Goal: Task Accomplishment & Management: Use online tool/utility

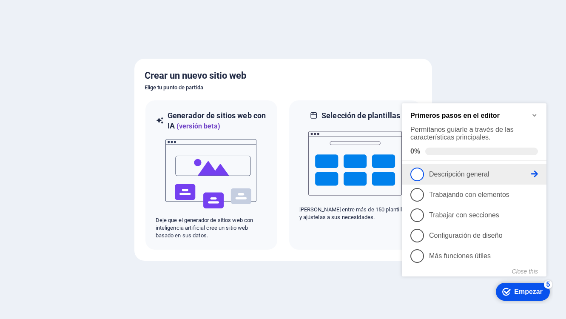
click at [451, 171] on font "Descripción general" at bounding box center [459, 174] width 60 height 7
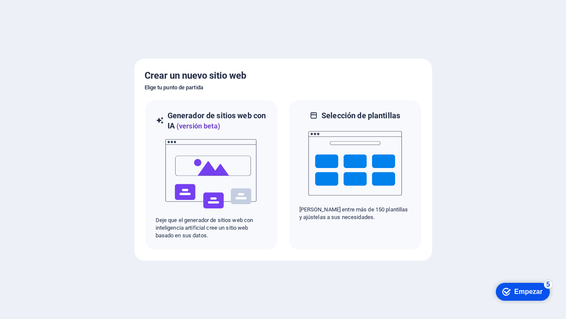
click at [520, 295] on font "Empezar" at bounding box center [528, 291] width 29 height 7
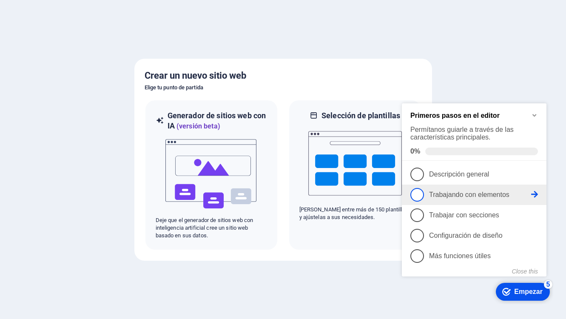
click at [423, 193] on span "2" at bounding box center [418, 195] width 14 height 14
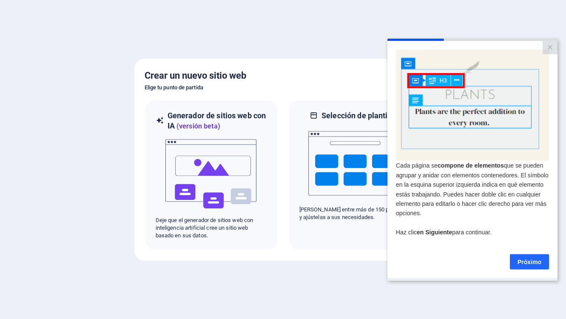
click at [526, 263] on font "Próximo" at bounding box center [530, 261] width 24 height 7
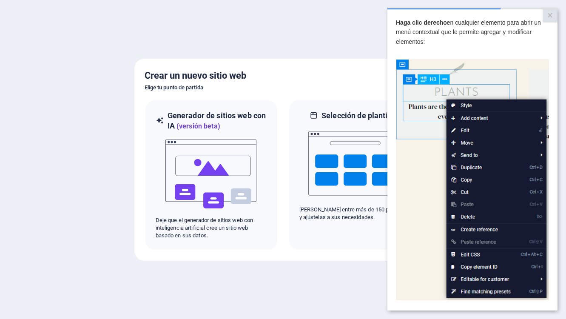
click at [536, 113] on img at bounding box center [472, 179] width 153 height 241
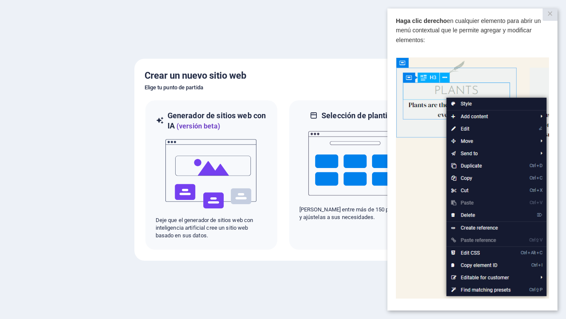
scroll to position [79, 0]
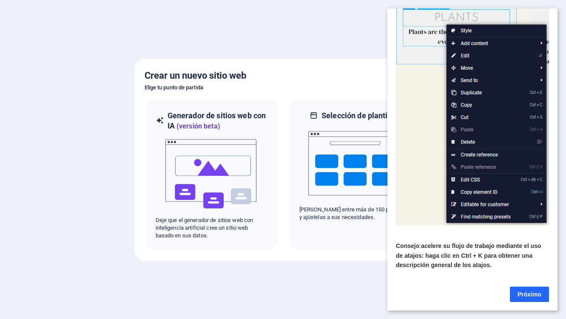
click at [531, 294] on font "Próximo" at bounding box center [530, 294] width 24 height 7
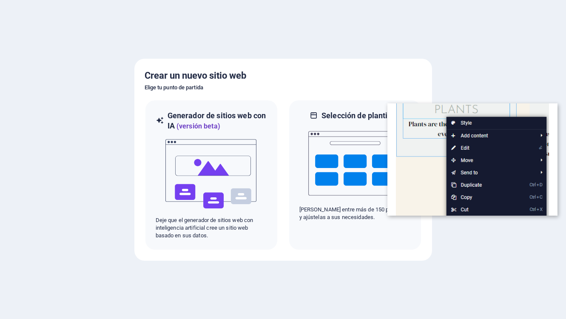
scroll to position [0, 0]
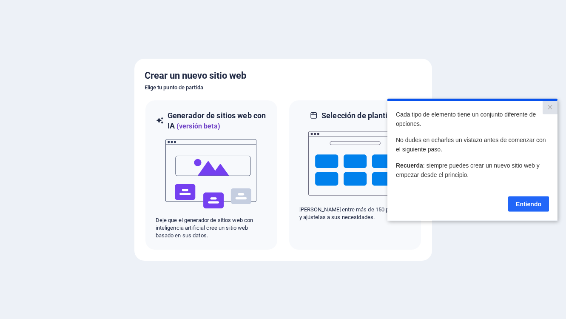
click at [523, 203] on font "Entiendo" at bounding box center [529, 203] width 26 height 7
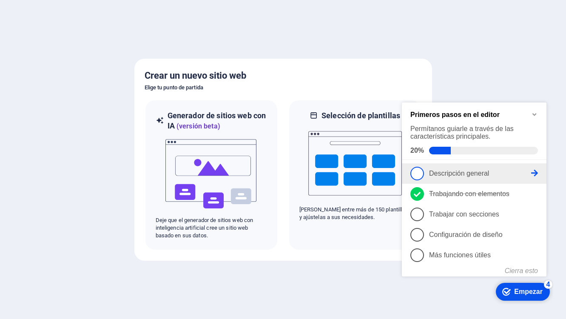
click at [449, 172] on font "Descripción general" at bounding box center [459, 173] width 60 height 7
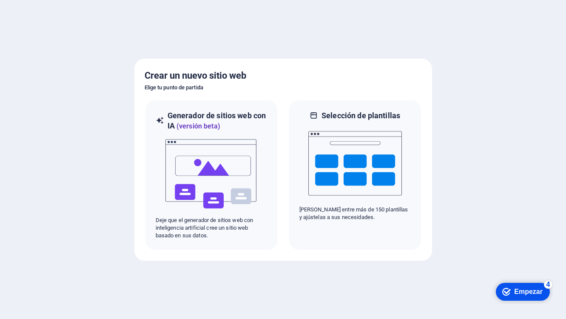
drag, startPoint x: 522, startPoint y: 291, endPoint x: 615, endPoint y: 418, distance: 157.7
click at [522, 291] on font "Empezar" at bounding box center [528, 291] width 29 height 7
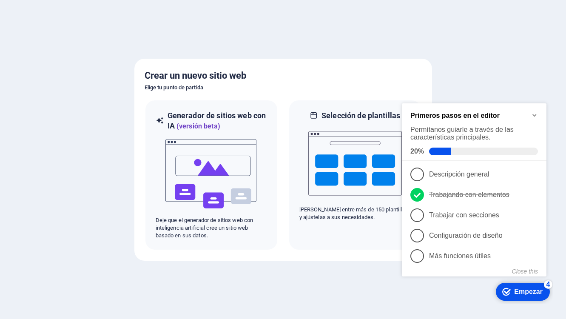
click at [416, 171] on span "1" at bounding box center [418, 175] width 14 height 14
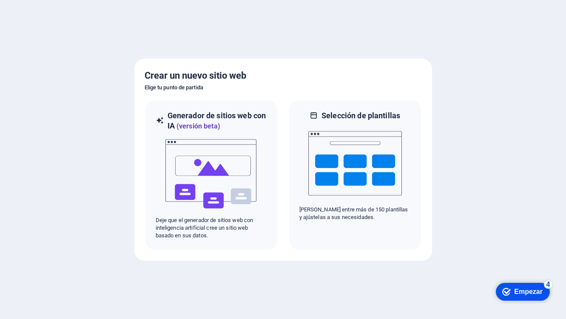
click at [519, 294] on font "Empezar" at bounding box center [528, 291] width 29 height 7
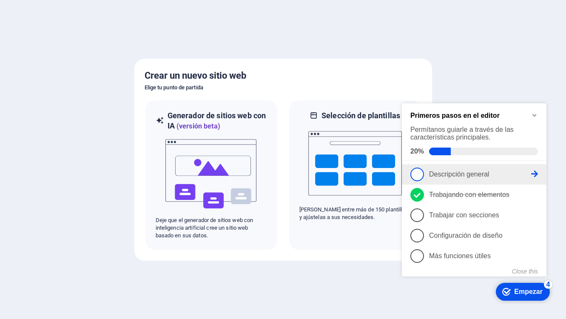
click at [536, 171] on icon at bounding box center [534, 174] width 7 height 7
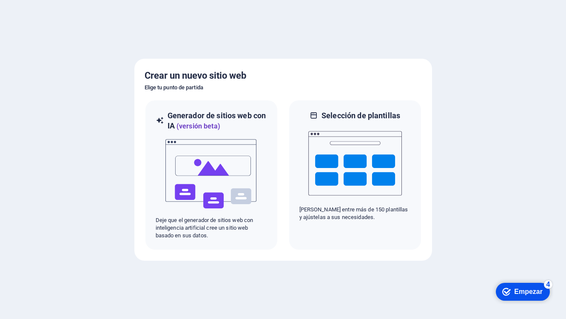
drag, startPoint x: 518, startPoint y: 294, endPoint x: 612, endPoint y: 479, distance: 207.6
click at [518, 294] on font "Empezar" at bounding box center [528, 291] width 29 height 7
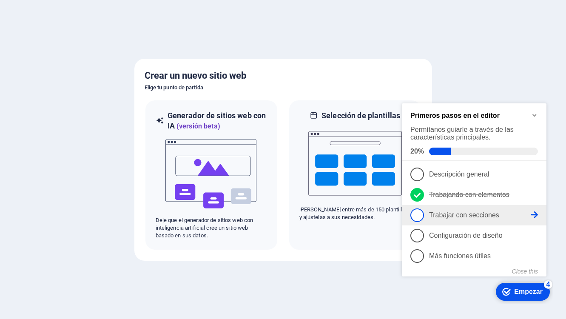
click at [447, 212] on font "Trabajar con secciones" at bounding box center [464, 214] width 70 height 7
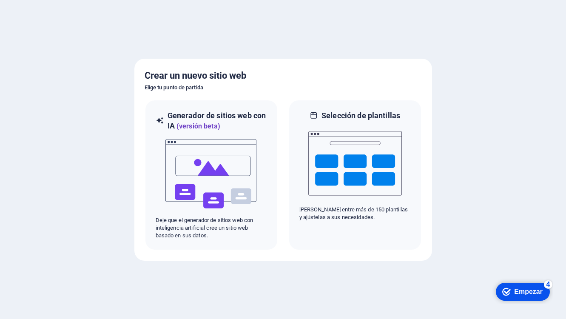
click at [526, 291] on font "Empezar" at bounding box center [528, 291] width 29 height 7
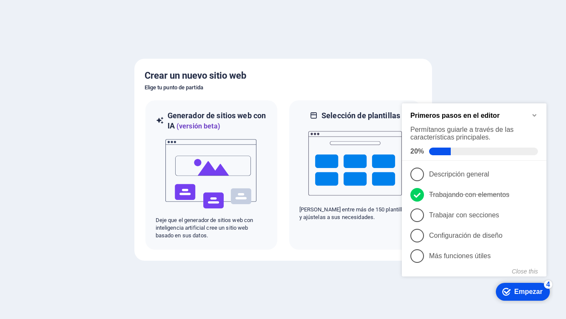
click at [536, 112] on icon "Minimize checklist" at bounding box center [534, 115] width 7 height 7
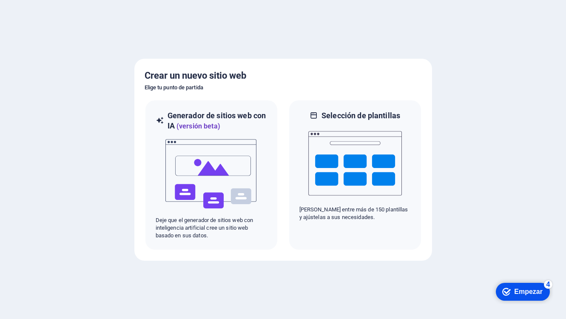
click at [520, 294] on font "Empezar" at bounding box center [528, 291] width 29 height 7
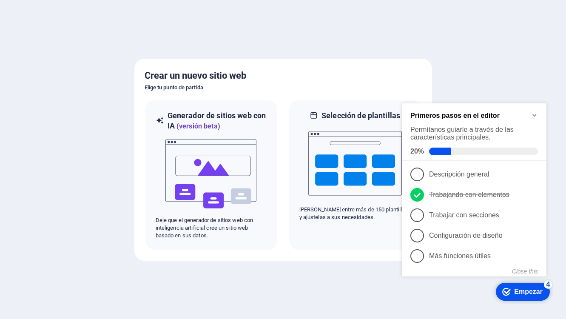
click at [520, 294] on font "Empezar" at bounding box center [528, 291] width 29 height 7
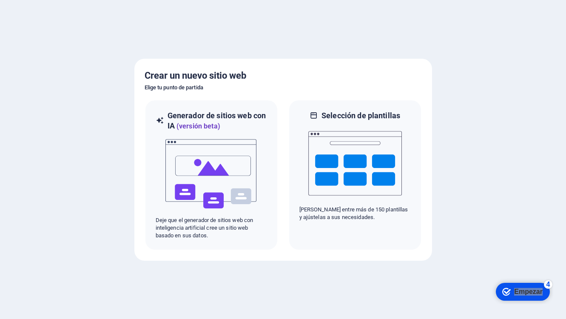
click at [520, 294] on font "Empezar" at bounding box center [528, 291] width 29 height 7
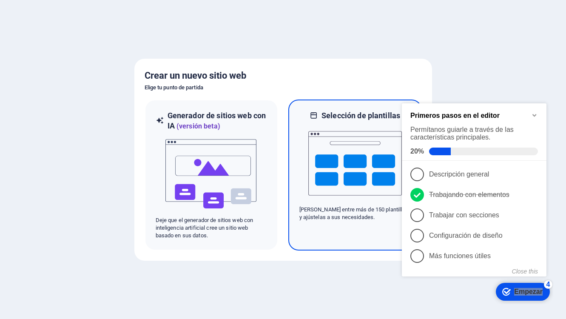
click at [339, 160] on img at bounding box center [356, 163] width 94 height 85
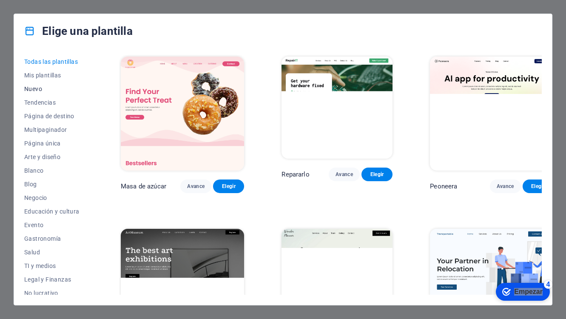
click at [38, 86] on font "Nuevo" at bounding box center [33, 89] width 18 height 7
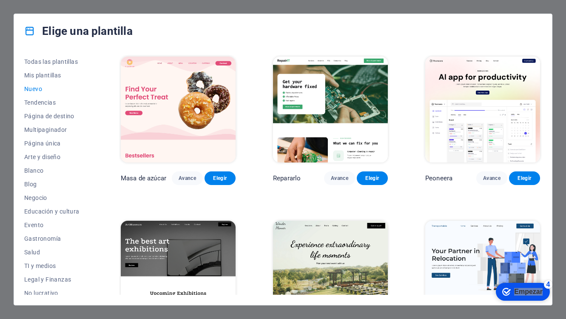
click at [34, 90] on font "Nuevo" at bounding box center [33, 89] width 18 height 7
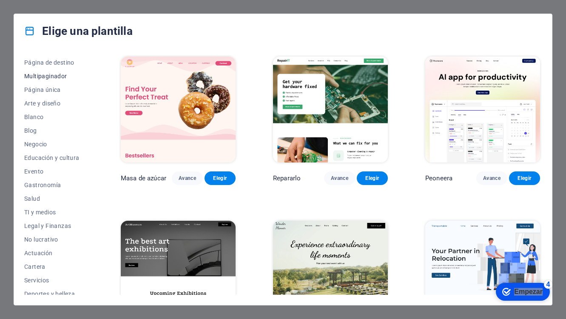
scroll to position [66, 0]
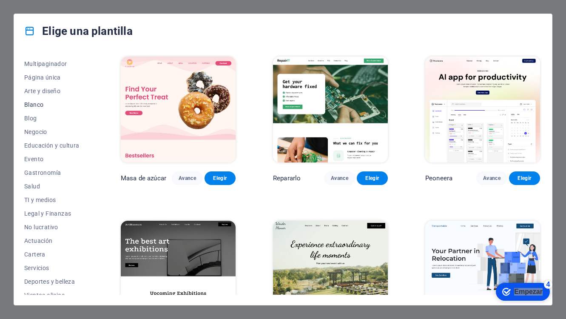
click at [37, 106] on font "Blanco" at bounding box center [33, 104] width 19 height 7
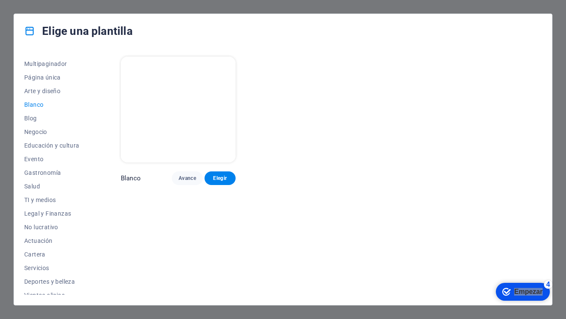
click at [170, 105] on img at bounding box center [178, 110] width 115 height 106
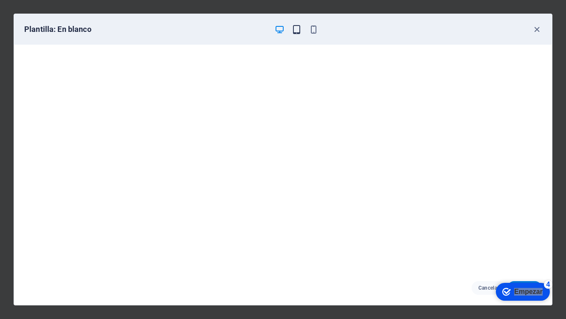
click at [300, 29] on icon "button" at bounding box center [297, 30] width 10 height 10
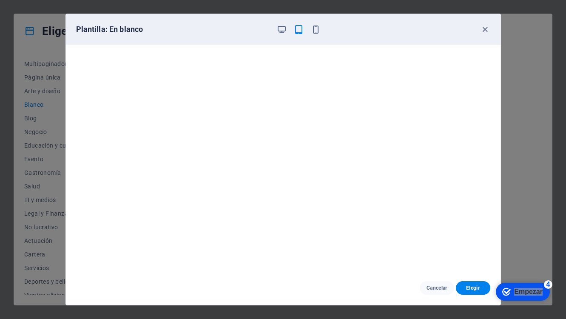
scroll to position [2, 0]
click at [472, 291] on font "Elegir" at bounding box center [473, 288] width 14 height 7
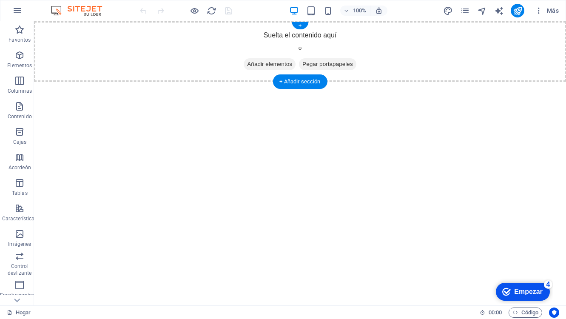
click at [271, 64] on font "Añadir elementos" at bounding box center [269, 64] width 45 height 6
click at [301, 24] on font "+" at bounding box center [300, 25] width 3 height 6
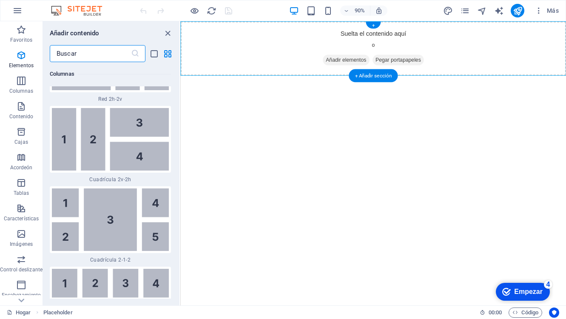
scroll to position [2766, 0]
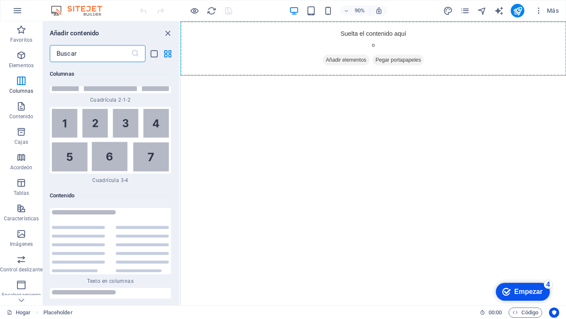
click at [323, 82] on html "Saltar al contenido principal Suelta el contenido aquí o Añadir elementos Pegar…" at bounding box center [394, 51] width 429 height 60
click at [367, 82] on html "Saltar al contenido principal Suelta el contenido aquí o Añadir elementos Pegar…" at bounding box center [394, 51] width 429 height 60
click at [373, 82] on html "Saltar al contenido principal Suelta el contenido aquí o Añadir elementos Pegar…" at bounding box center [394, 51] width 429 height 60
click at [21, 59] on icon "button" at bounding box center [21, 55] width 10 height 10
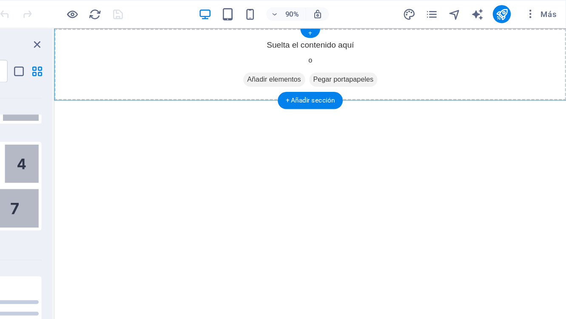
scroll to position [0, 0]
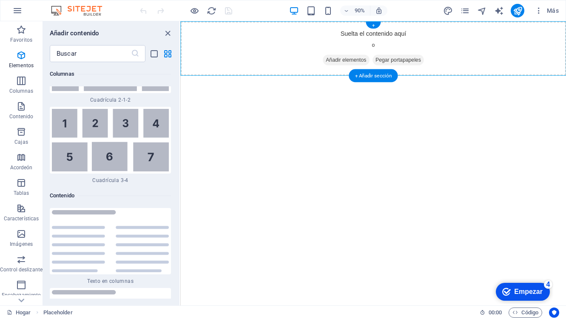
click at [354, 64] on font "Añadir elementos" at bounding box center [364, 64] width 45 height 6
click at [374, 25] on div "+" at bounding box center [373, 25] width 15 height 7
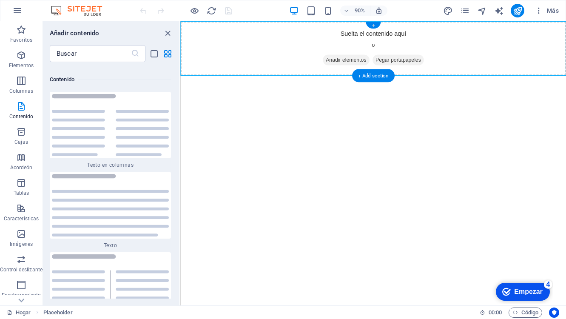
scroll to position [2886, 0]
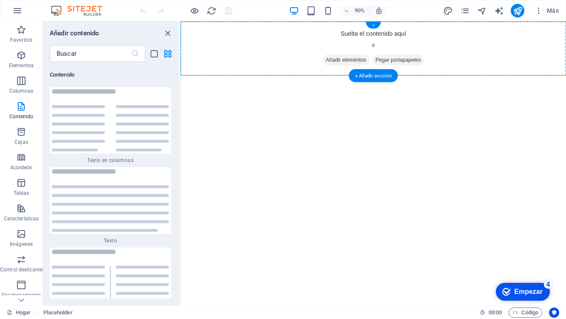
click at [374, 25] on font "+" at bounding box center [373, 25] width 3 height 6
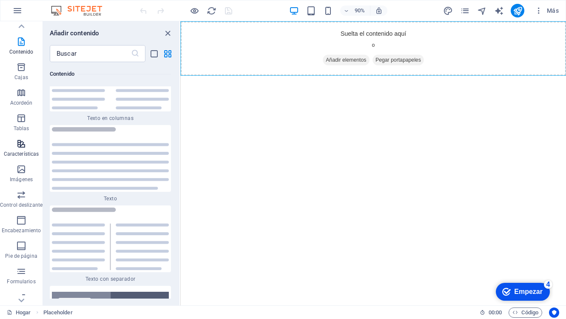
scroll to position [99, 0]
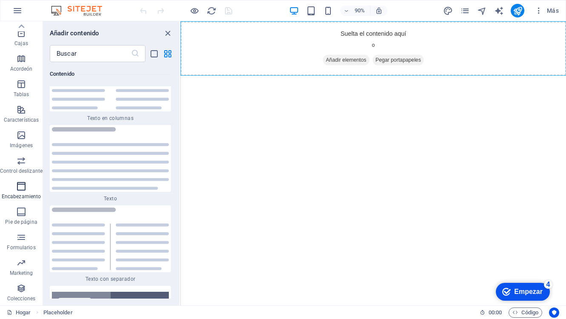
click at [20, 188] on icon "button" at bounding box center [21, 186] width 10 height 10
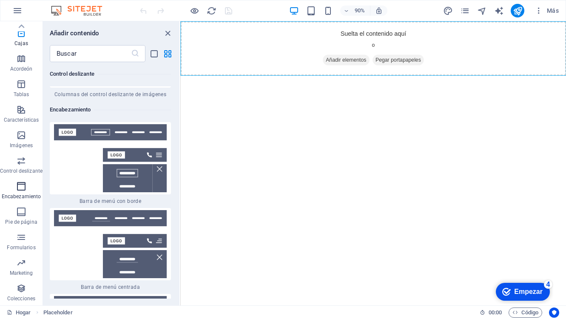
scroll to position [10175, 0]
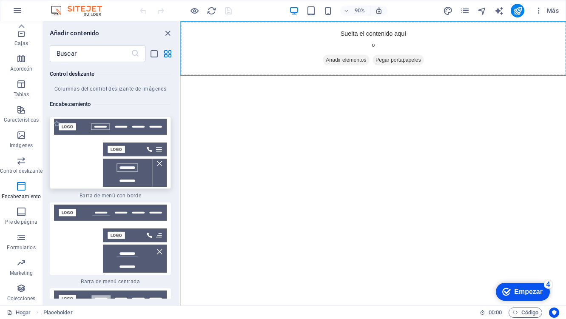
click at [83, 119] on img at bounding box center [110, 153] width 117 height 68
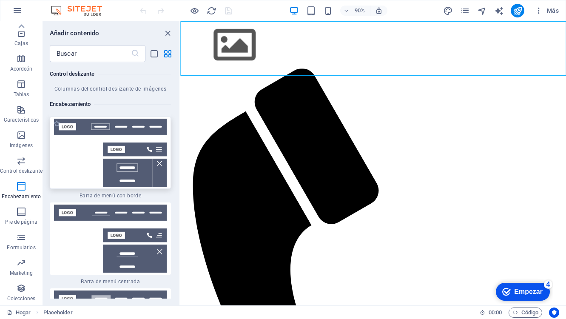
select select "rem"
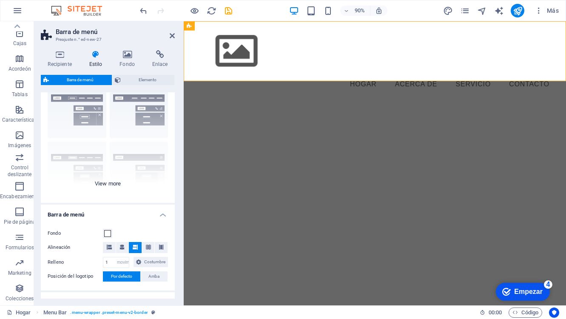
scroll to position [0, 0]
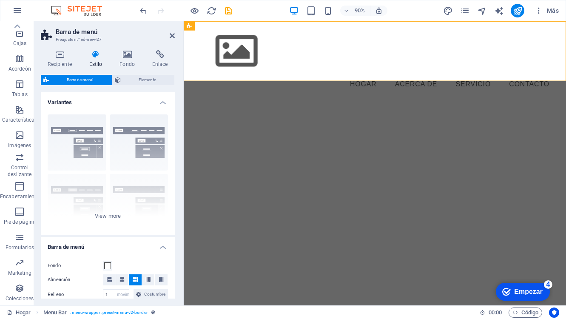
click at [306, 109] on html "Saltar al contenido principal Menú Hogar Acerca de Servicio Contacto" at bounding box center [396, 64] width 425 height 87
click at [309, 109] on html "Saltar al contenido principal Menú Hogar Acerca de Servicio Contacto" at bounding box center [396, 64] width 425 height 87
click at [22, 216] on icon "button" at bounding box center [19, 212] width 10 height 10
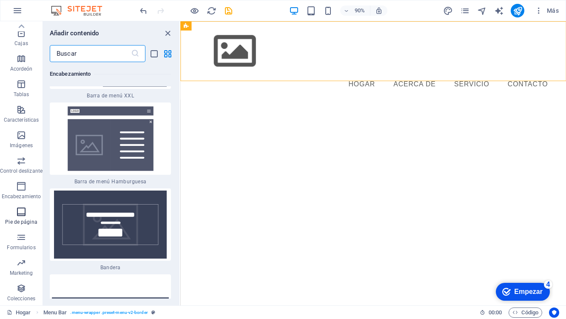
scroll to position [11335, 0]
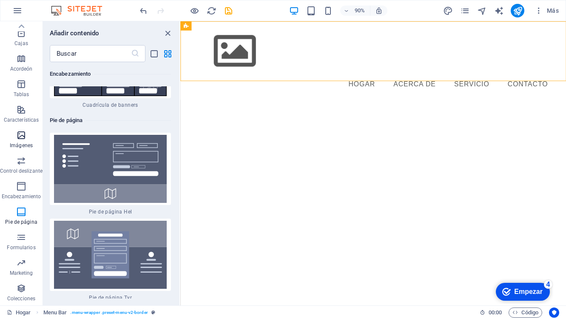
click at [21, 136] on icon "button" at bounding box center [21, 135] width 10 height 10
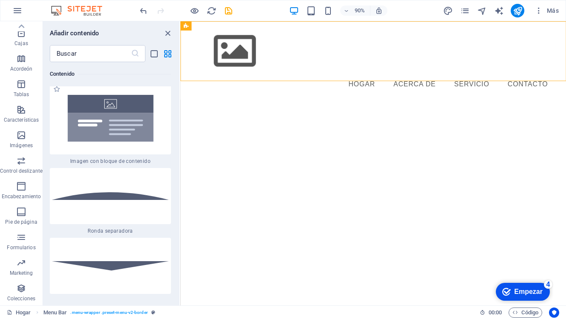
scroll to position [3994, 0]
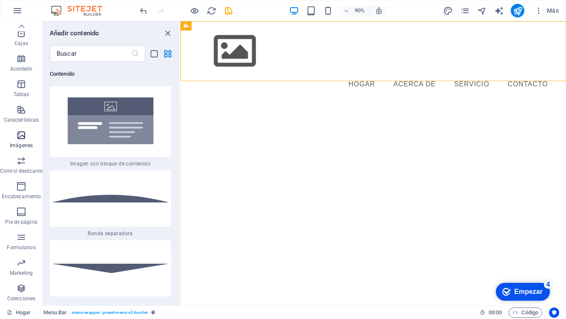
click at [21, 134] on icon "button" at bounding box center [21, 135] width 10 height 10
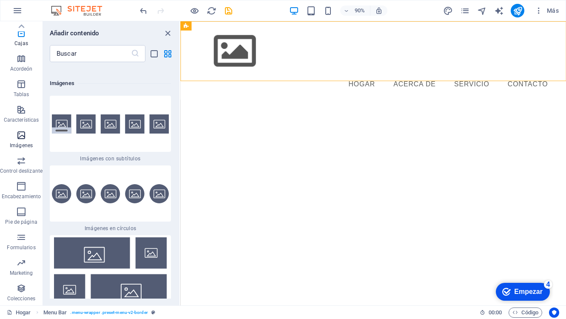
scroll to position [8539, 0]
click at [112, 185] on img at bounding box center [110, 193] width 117 height 19
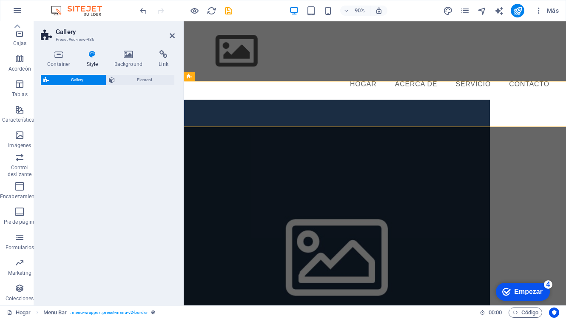
select select "rem"
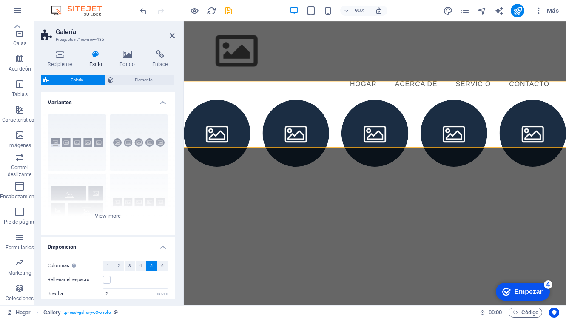
scroll to position [0, 0]
click at [566, 139] on li at bounding box center [572, 146] width 74 height 74
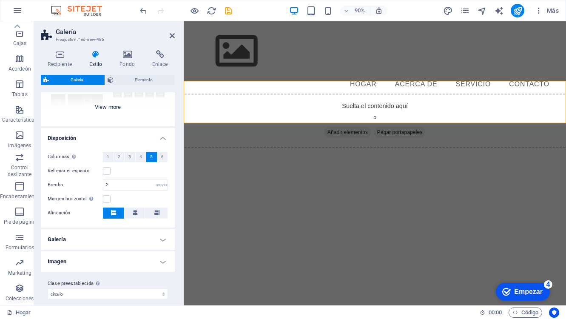
scroll to position [116, 0]
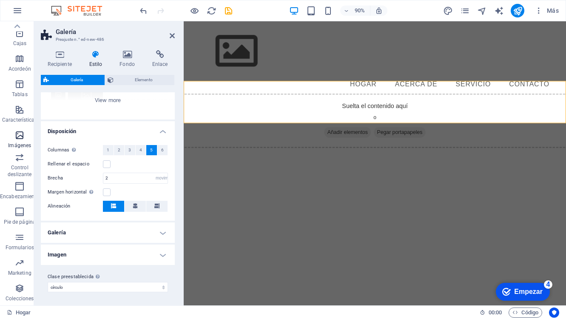
click at [18, 137] on icon "button" at bounding box center [19, 135] width 10 height 10
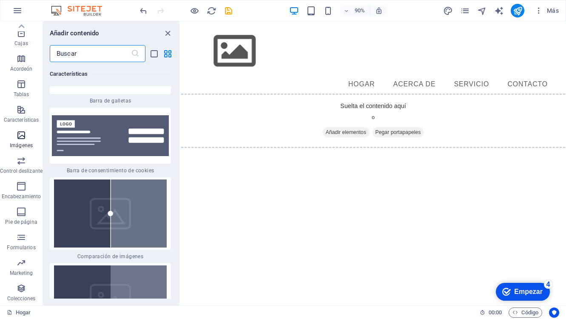
scroll to position [8539, 0]
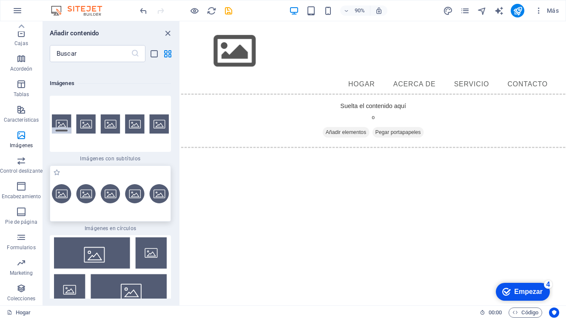
click at [123, 184] on img at bounding box center [110, 193] width 117 height 19
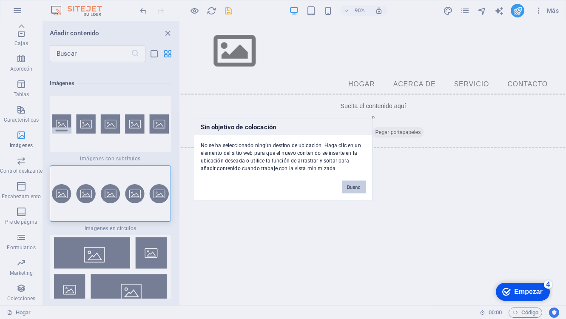
click at [353, 186] on font "Bueno" at bounding box center [354, 187] width 14 height 5
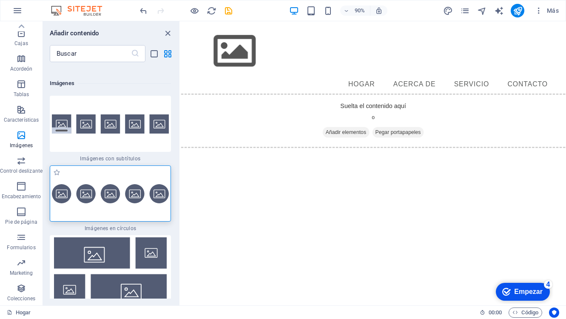
click at [110, 172] on div at bounding box center [110, 194] width 121 height 56
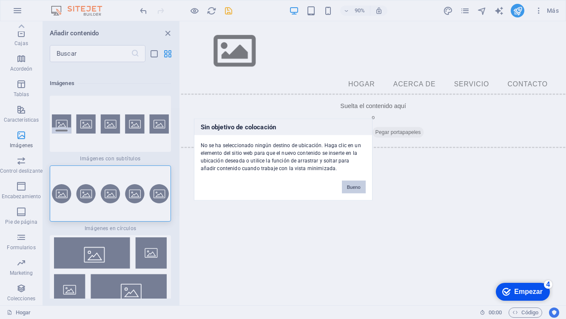
click at [349, 186] on font "Bueno" at bounding box center [354, 187] width 14 height 5
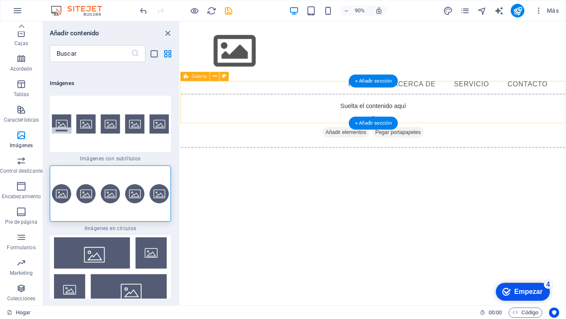
click at [338, 109] on div "Suelta el contenido aquí o Añadir elementos Pegar portapapeles" at bounding box center [395, 132] width 443 height 60
click at [351, 141] on font "Añadir elementos" at bounding box center [364, 144] width 45 height 6
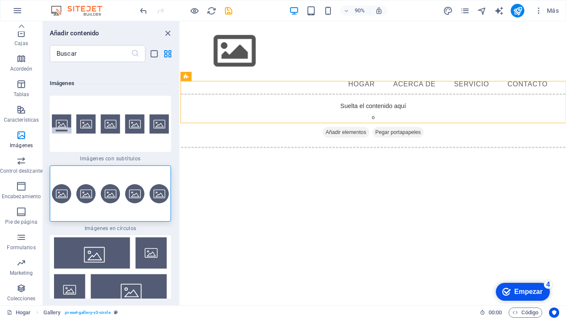
click at [115, 190] on img at bounding box center [110, 193] width 117 height 19
select select "rem"
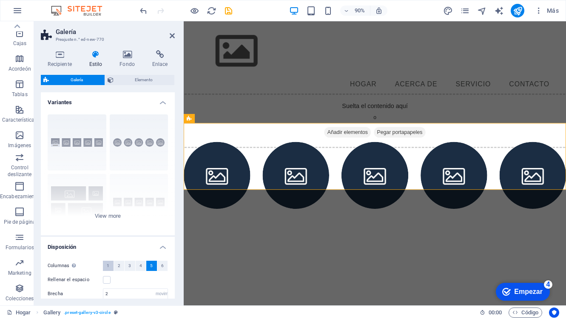
click at [108, 265] on font "1" at bounding box center [108, 265] width 3 height 5
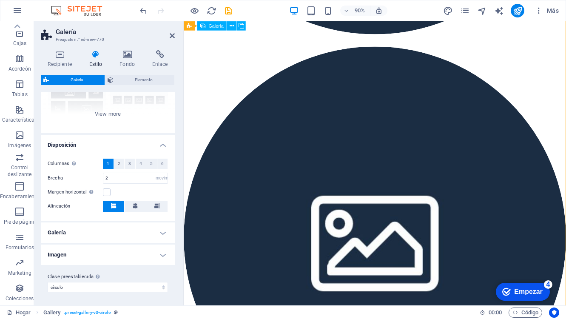
scroll to position [549, 0]
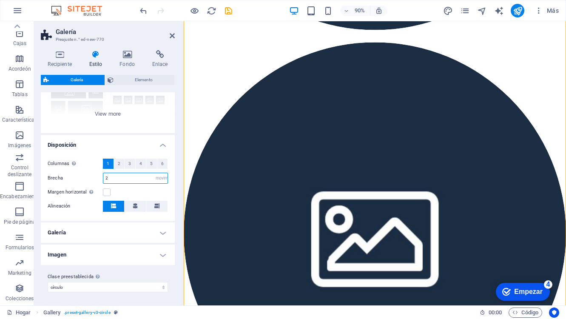
click at [124, 177] on input "2" at bounding box center [135, 178] width 64 height 10
drag, startPoint x: 124, startPoint y: 177, endPoint x: 98, endPoint y: 178, distance: 26.0
click at [98, 178] on div "Brecha 2 píxeles movimiento rápido del ojo % vh Volkswagen" at bounding box center [108, 178] width 120 height 11
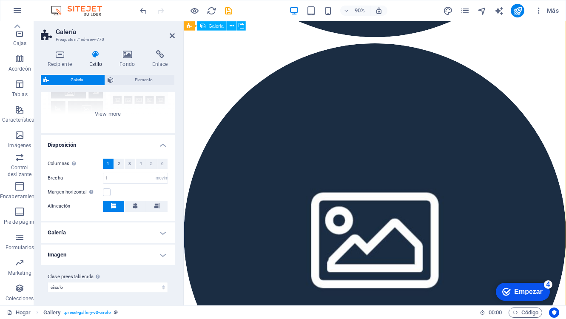
scroll to position [1957, 0]
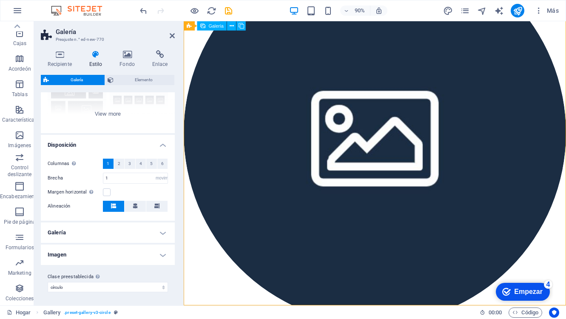
click at [385, 240] on li at bounding box center [396, 145] width 425 height 425
type input "2"
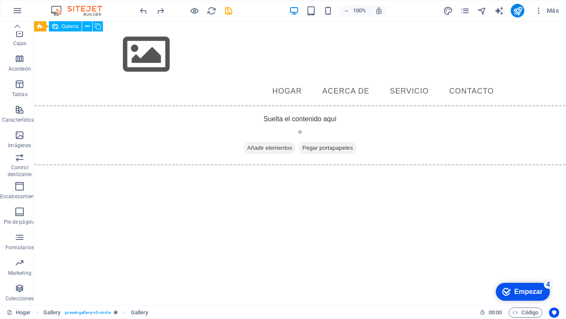
scroll to position [0, 0]
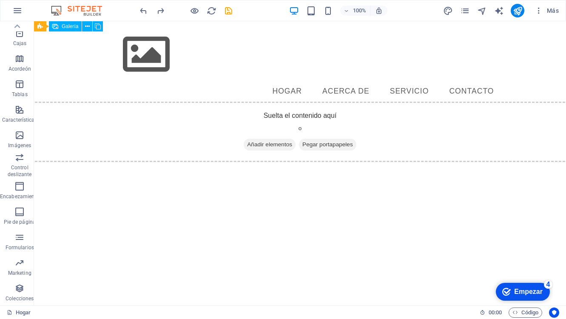
click at [320, 155] on html "Saltar al contenido principal Menú Hogar Acerca de Servicio Contacto Suelta el …" at bounding box center [300, 88] width 532 height 134
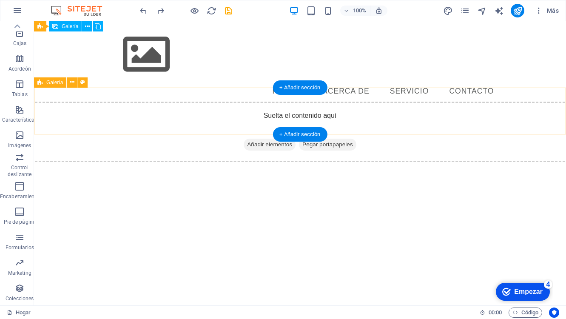
click at [337, 141] on font "Pegar portapapeles" at bounding box center [328, 144] width 51 height 6
click at [256, 141] on font "Añadir elementos" at bounding box center [269, 144] width 45 height 6
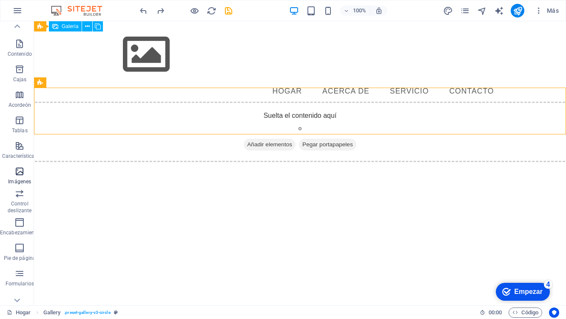
scroll to position [63, 2]
click at [23, 174] on span "Imágenes" at bounding box center [18, 176] width 40 height 20
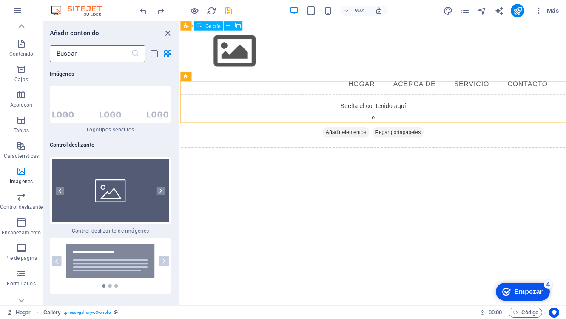
scroll to position [9600, 0]
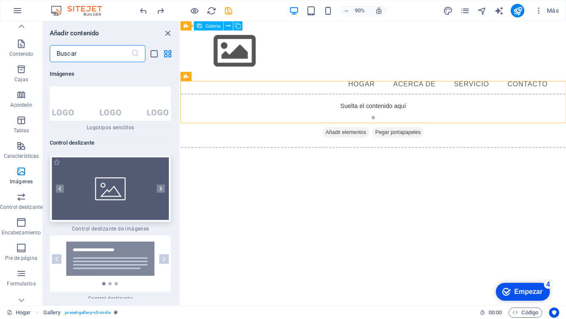
click at [71, 169] on div at bounding box center [110, 188] width 121 height 67
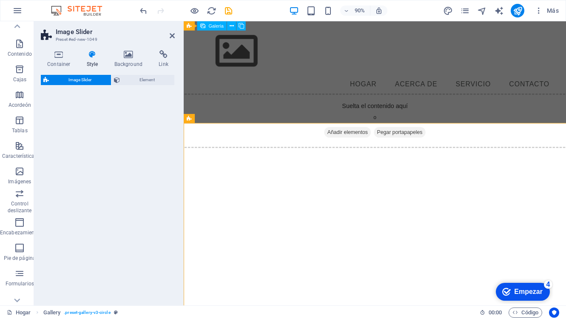
select select "rem"
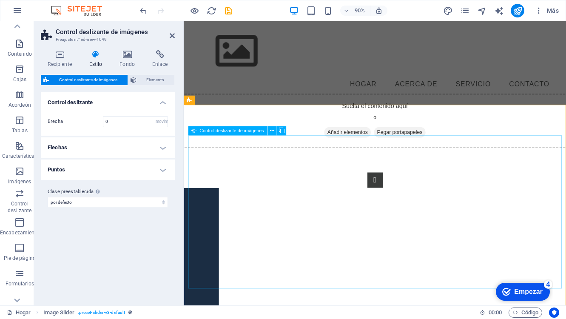
scroll to position [36, 0]
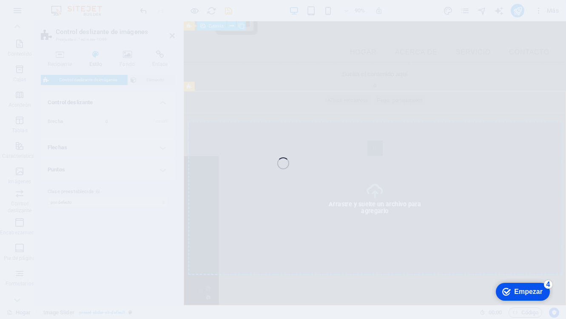
select select "px"
select select "ms"
select select "s"
select select "progressive"
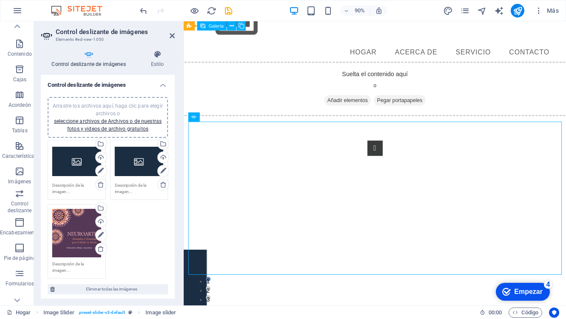
click at [67, 223] on div "Arrastre los archivos aquí, haga clic para elegir archivos o seleccione archivo…" at bounding box center [76, 233] width 49 height 49
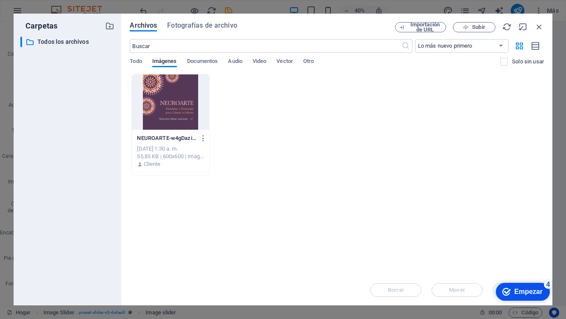
click at [174, 98] on div at bounding box center [170, 101] width 77 height 55
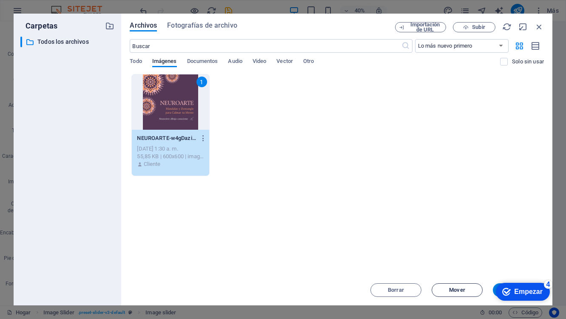
click at [459, 291] on font "Mover" at bounding box center [457, 290] width 16 height 6
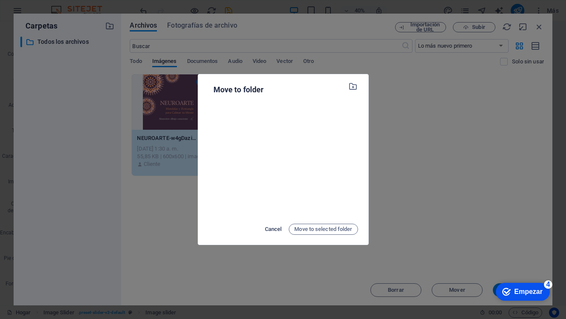
click at [269, 229] on span "Cancel" at bounding box center [273, 229] width 17 height 10
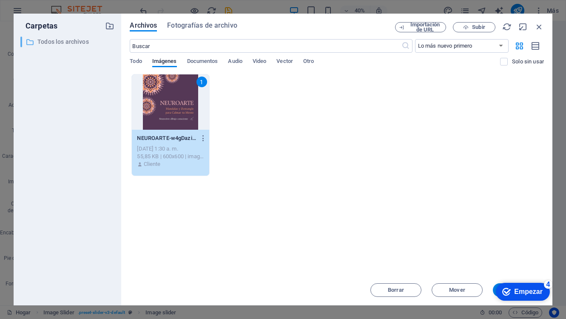
click at [70, 40] on font "Todos los archivos" at bounding box center [62, 41] width 51 height 7
click at [518, 288] on font "Empezar" at bounding box center [528, 291] width 29 height 7
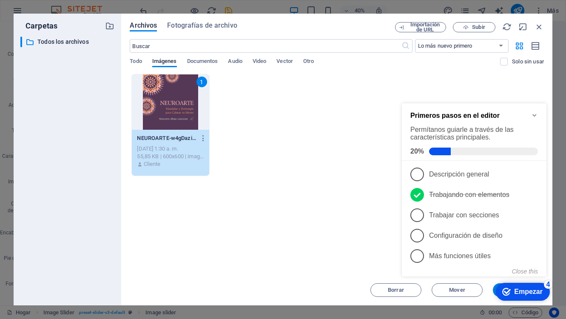
click at [512, 292] on div "checkmark Empezar 4" at bounding box center [523, 292] width 40 height 9
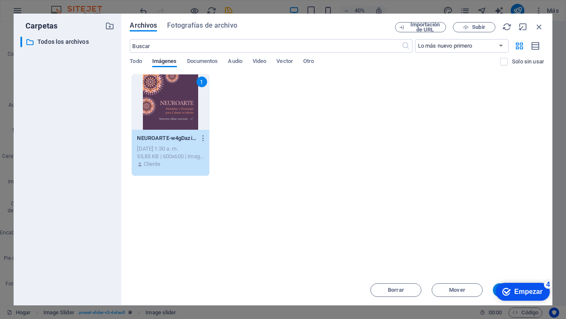
click div "checkmark Empezar 4 Primeros pasos en el editor Permítanos guiarle a través de …"
click at [504, 237] on div "Suelta archivos aquí para cargarlos instantáneamente 1 NEUROARTE-w4gDazi3cm5o1Y…" at bounding box center [337, 174] width 414 height 201
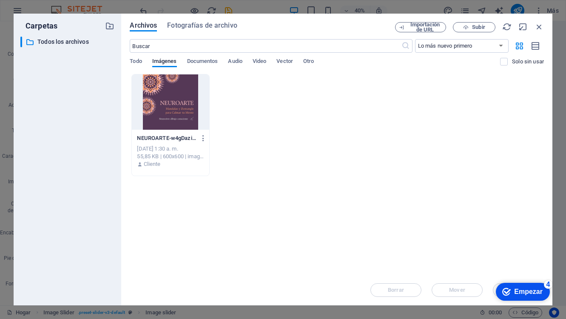
click at [530, 293] on font "Empezar" at bounding box center [528, 291] width 29 height 7
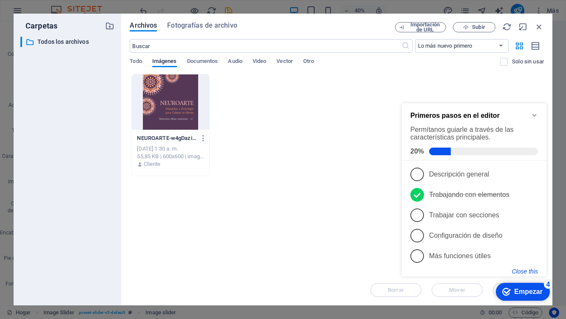
click at [529, 270] on button "Close this" at bounding box center [525, 271] width 26 height 7
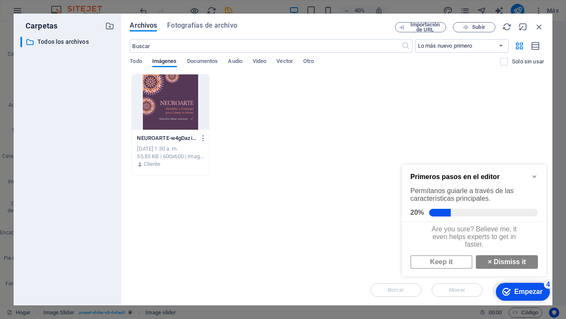
scroll to position [5, 0]
click at [524, 262] on link "× Dismiss it" at bounding box center [507, 262] width 62 height 14
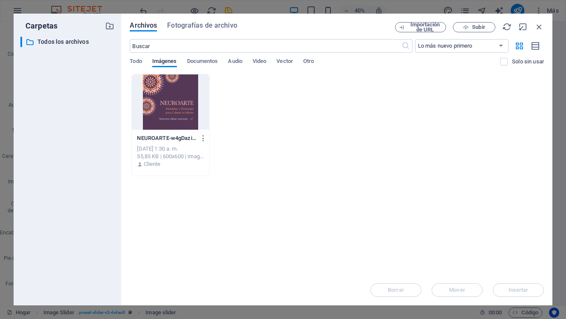
click at [498, 261] on div "Suelta archivos aquí para cargarlos instantáneamente NEUROARTE-w4gDazi3cm5o1YBg…" at bounding box center [337, 174] width 414 height 201
click at [148, 91] on div at bounding box center [170, 101] width 77 height 55
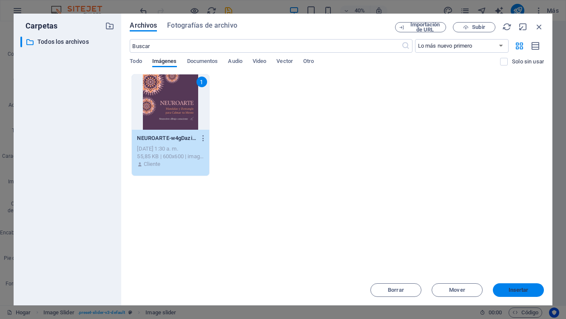
click at [513, 286] on button "Insertar" at bounding box center [518, 290] width 51 height 14
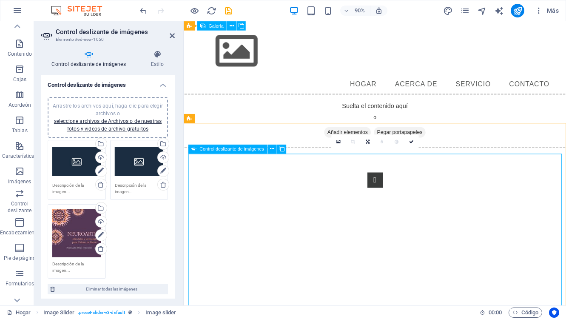
scroll to position [36, 0]
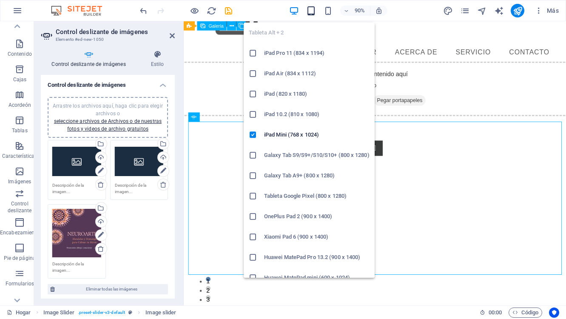
click at [311, 10] on icon "button" at bounding box center [311, 11] width 10 height 10
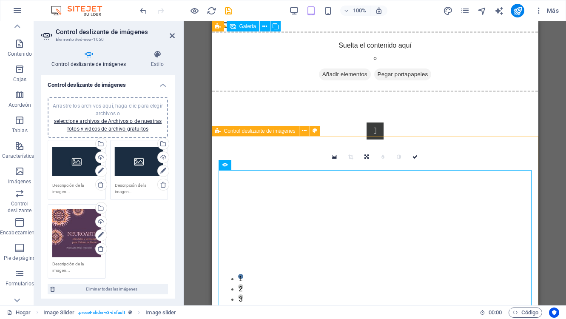
scroll to position [0, 0]
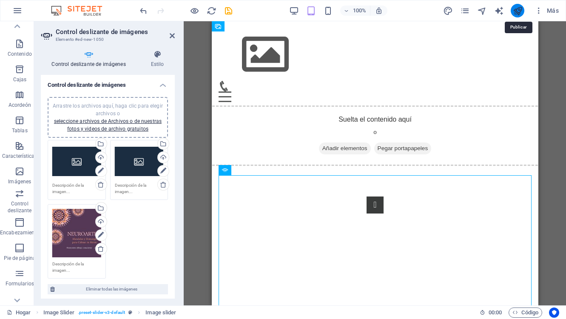
click at [520, 9] on icon "publicar" at bounding box center [518, 11] width 10 height 10
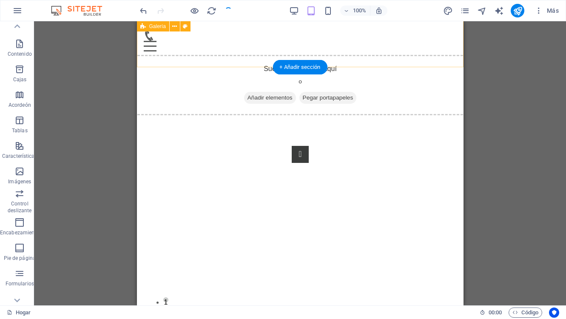
scroll to position [74, 0]
